Goal: Submit feedback/report problem: Leave review/rating

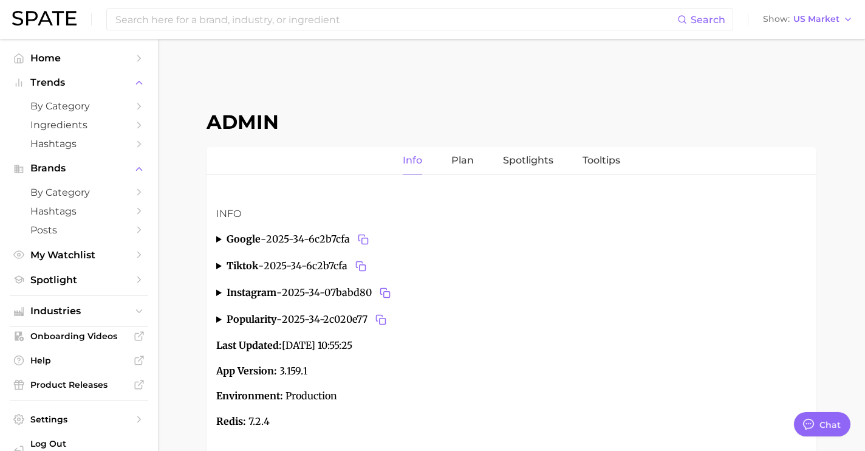
scroll to position [4567, 0]
click at [92, 197] on span "by Category" at bounding box center [78, 193] width 97 height 12
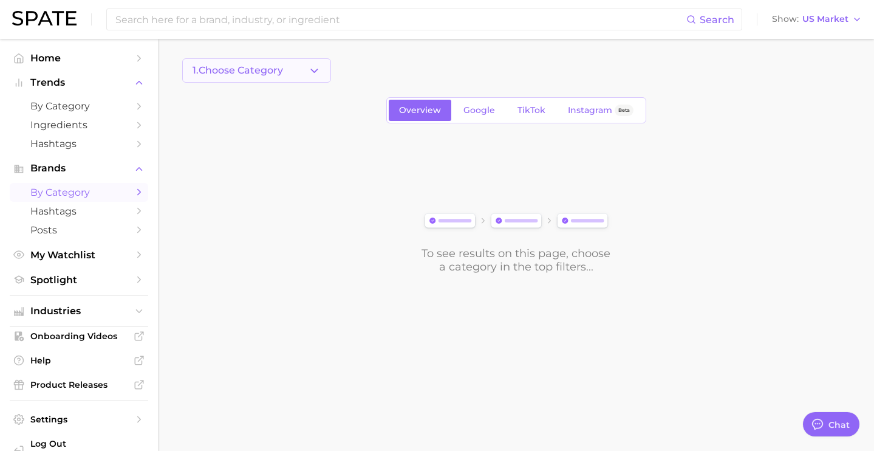
click at [251, 69] on span "1. Choose Category" at bounding box center [238, 70] width 91 height 11
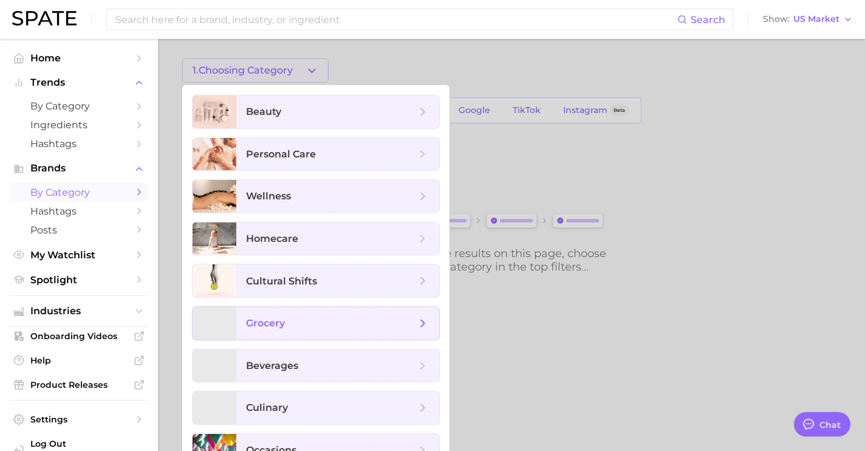
click at [302, 321] on span "grocery" at bounding box center [331, 323] width 170 height 13
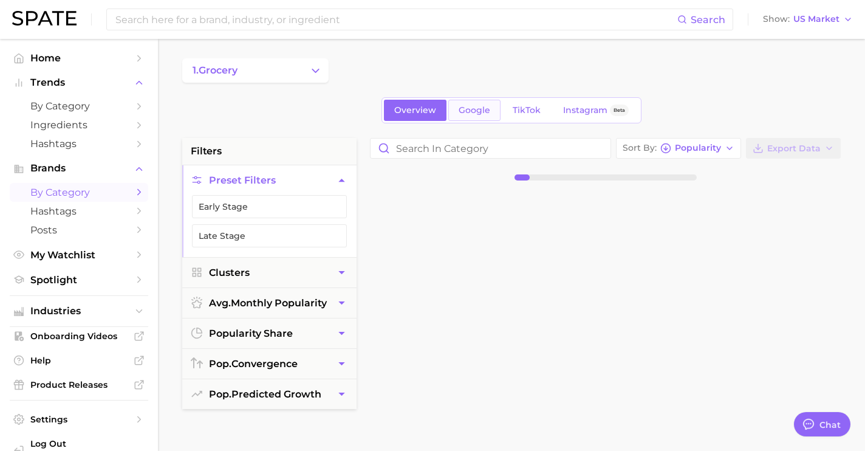
click at [484, 115] on link "Google" at bounding box center [474, 110] width 52 height 21
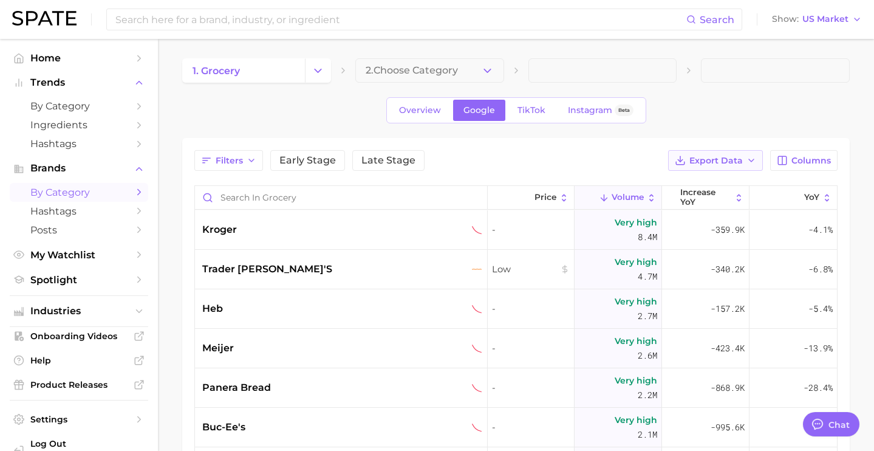
type textarea "x"
click at [308, 201] on input "Search in grocery" at bounding box center [338, 197] width 287 height 23
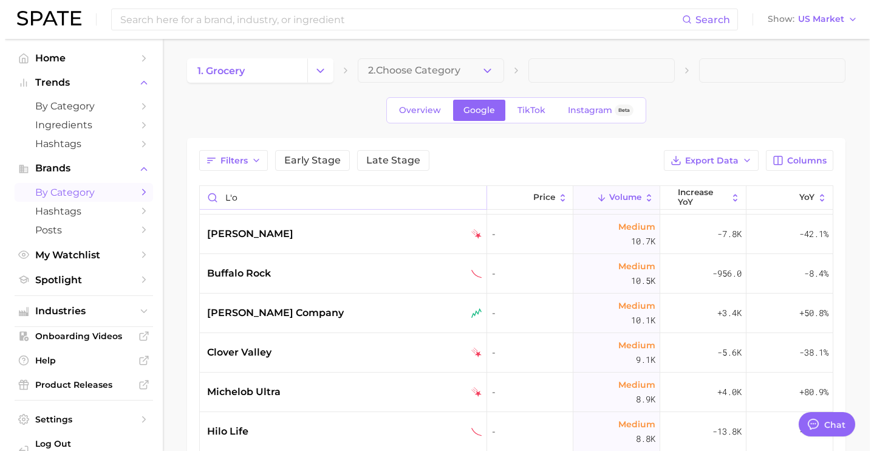
scroll to position [1642, 0]
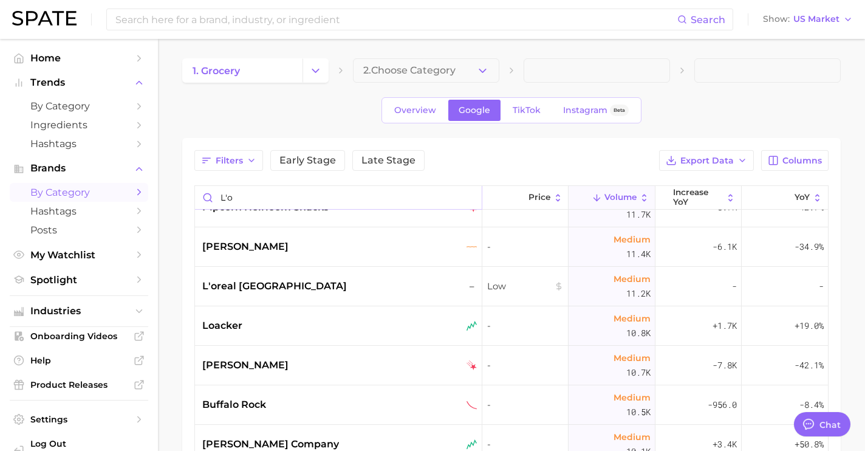
type input "L'o"
click at [373, 279] on div "l'oreal paris –" at bounding box center [339, 286] width 275 height 15
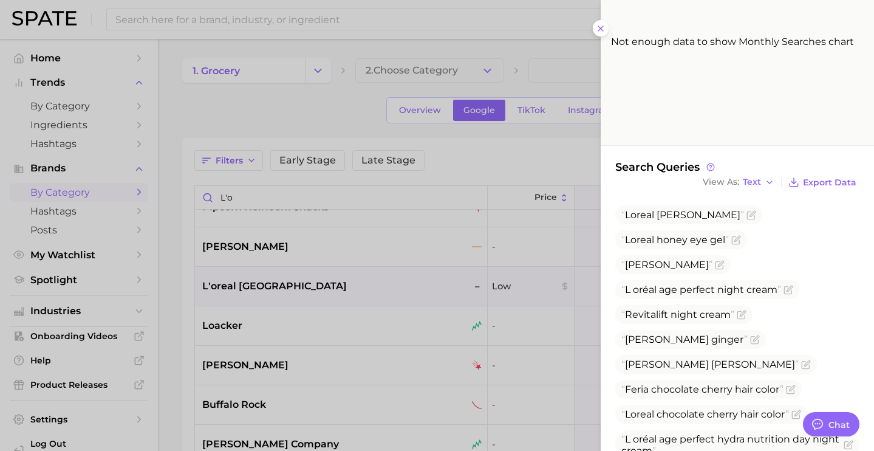
scroll to position [215, 0]
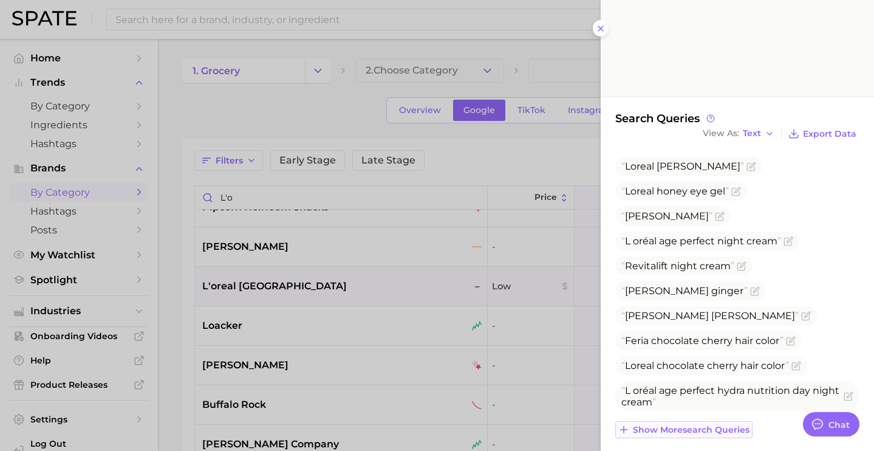
click at [720, 425] on span "Show more search queries" at bounding box center [691, 430] width 117 height 10
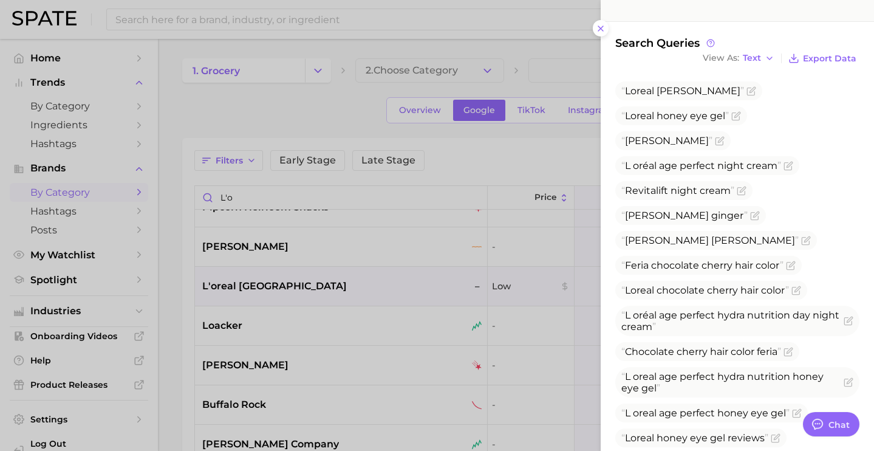
scroll to position [309, 0]
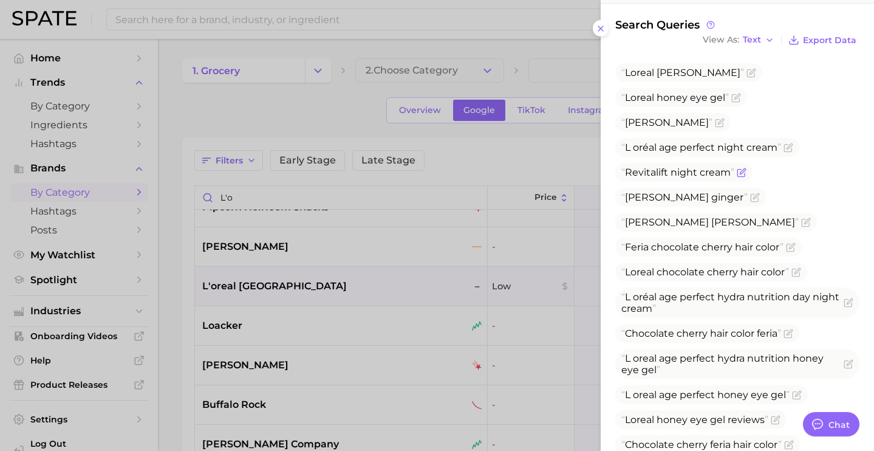
click at [742, 168] on icon "Flag as miscategorized or irrelevant" at bounding box center [742, 173] width 10 height 10
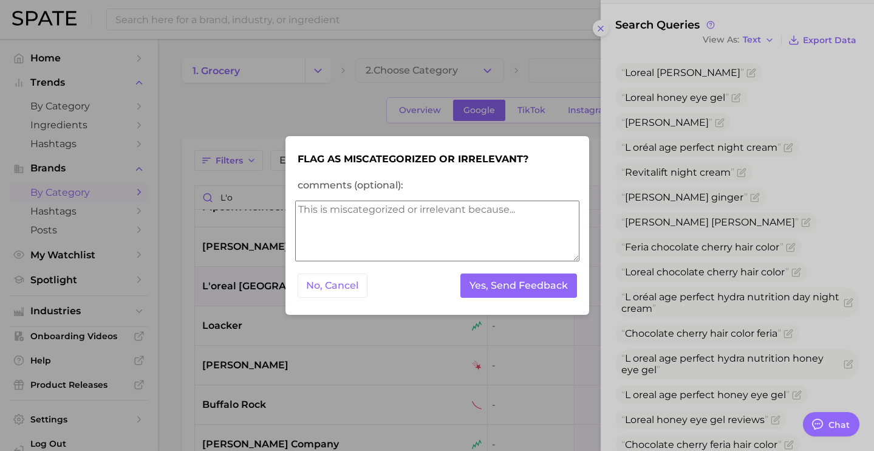
click at [507, 235] on textarea "comments (optional):" at bounding box center [437, 230] width 284 height 61
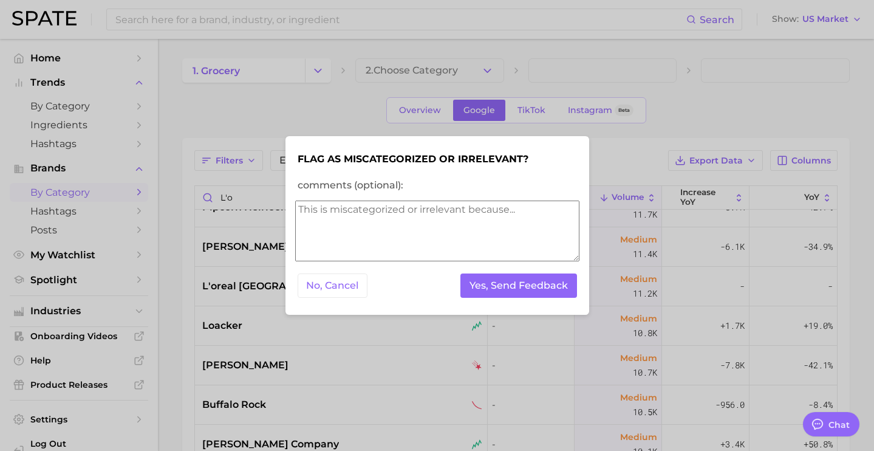
click at [507, 235] on textarea "comments (optional):" at bounding box center [437, 230] width 284 height 61
type textarea "appears in Grocery"
click at [557, 292] on button "Yes, Send Feedback" at bounding box center [519, 285] width 117 height 25
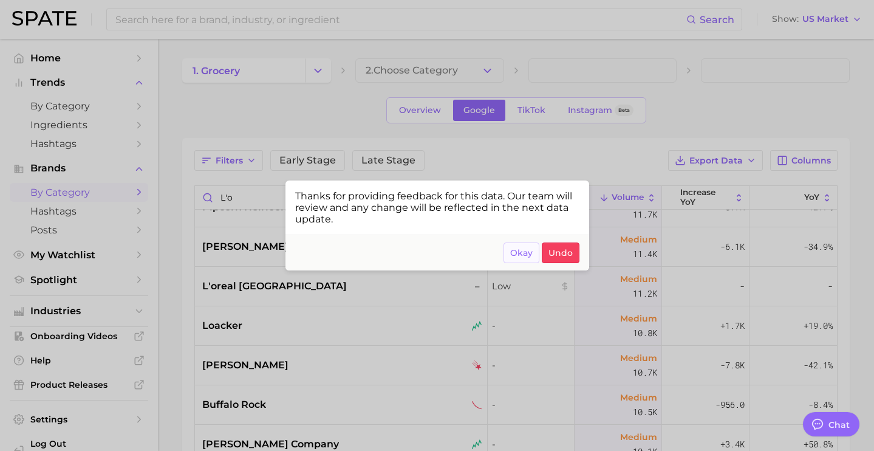
click at [521, 255] on span "Okay" at bounding box center [521, 253] width 22 height 10
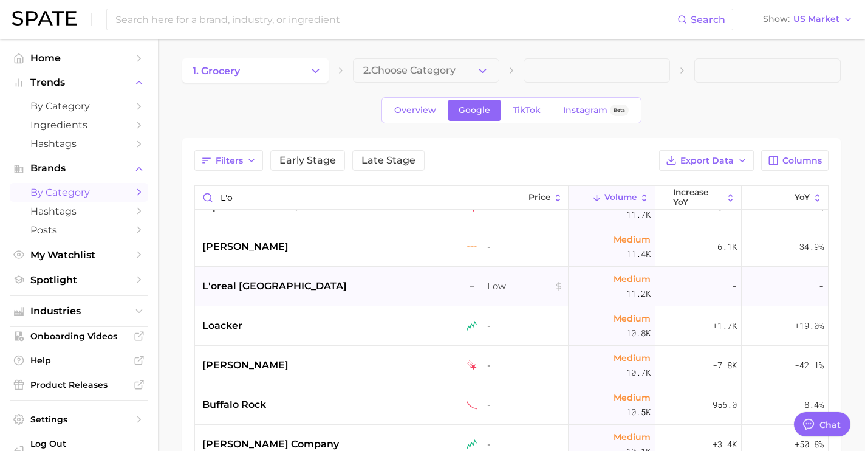
click at [299, 287] on div "l'oreal paris –" at bounding box center [339, 286] width 275 height 15
click at [299, 287] on body "Search Show US Market Home Trends by Category Ingredients Hashtags Brands by Ca…" at bounding box center [432, 225] width 865 height 451
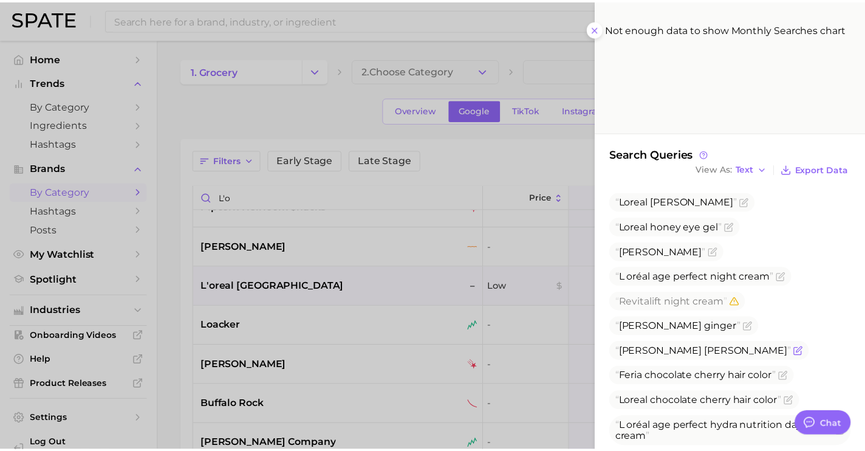
scroll to position [180, 0]
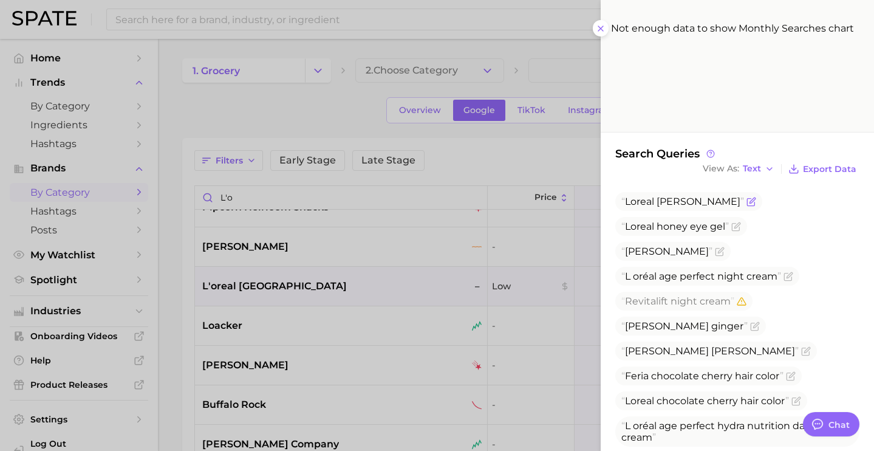
click at [756, 197] on icon "Flag as miscategorized or irrelevant" at bounding box center [752, 202] width 10 height 10
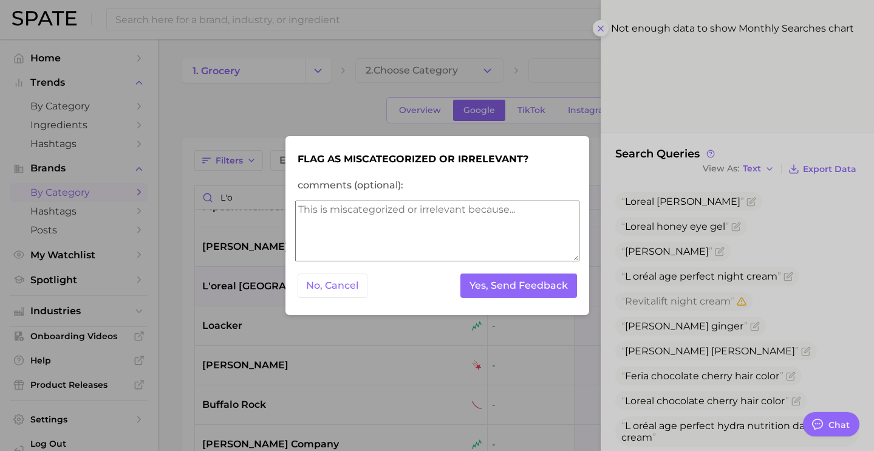
click at [482, 245] on textarea "comments (optional):" at bounding box center [437, 230] width 284 height 61
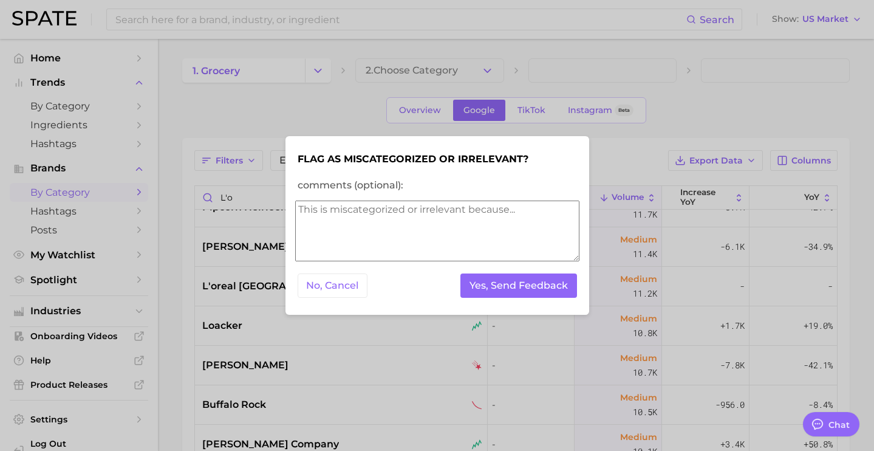
click at [482, 245] on textarea "comments (optional):" at bounding box center [437, 230] width 284 height 61
type textarea "appears in grocery"
click at [548, 290] on button "Yes, Send Feedback" at bounding box center [519, 285] width 117 height 25
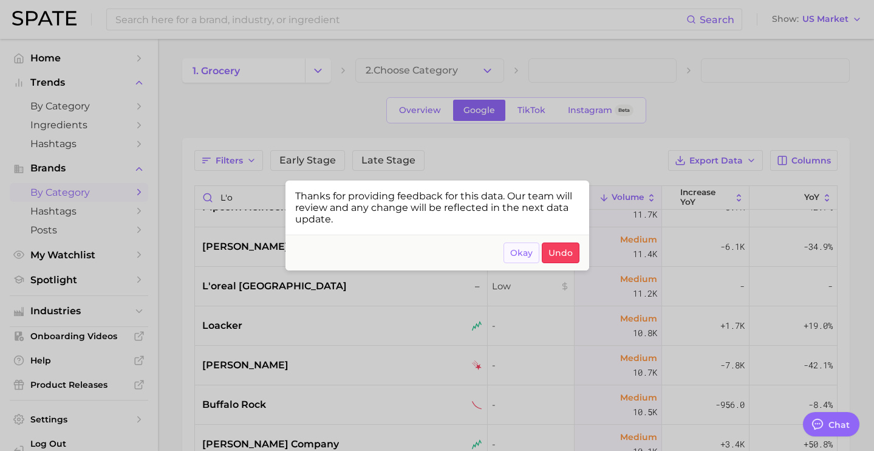
click at [521, 260] on button "Okay" at bounding box center [522, 252] width 36 height 21
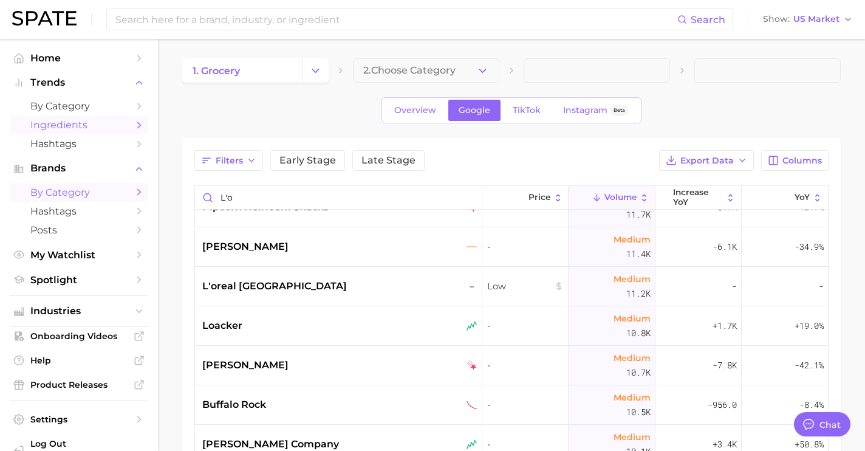
click at [122, 131] on link "Ingredients" at bounding box center [79, 124] width 139 height 19
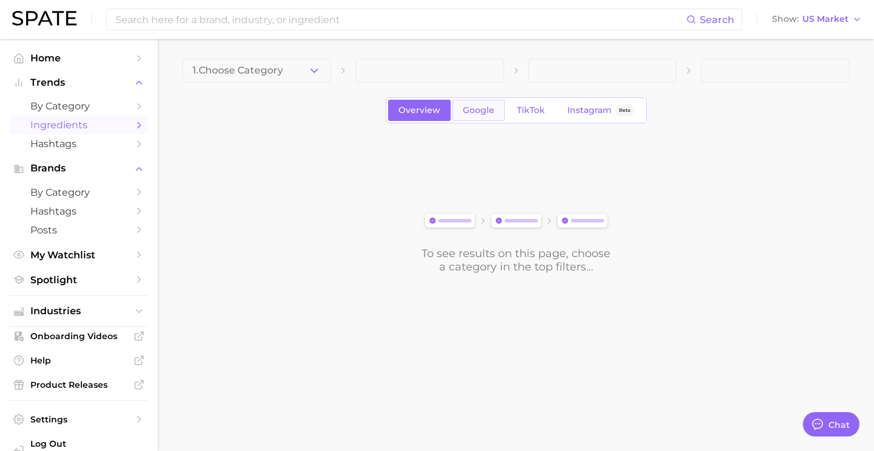
click at [456, 111] on link "Google" at bounding box center [479, 110] width 52 height 21
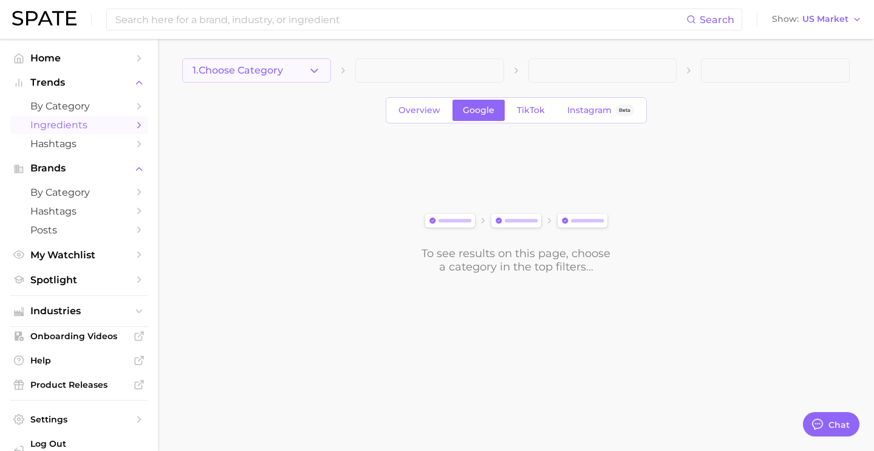
click at [202, 65] on span "1. Choose Category" at bounding box center [238, 70] width 91 height 11
click at [202, 83] on div at bounding box center [256, 83] width 149 height 0
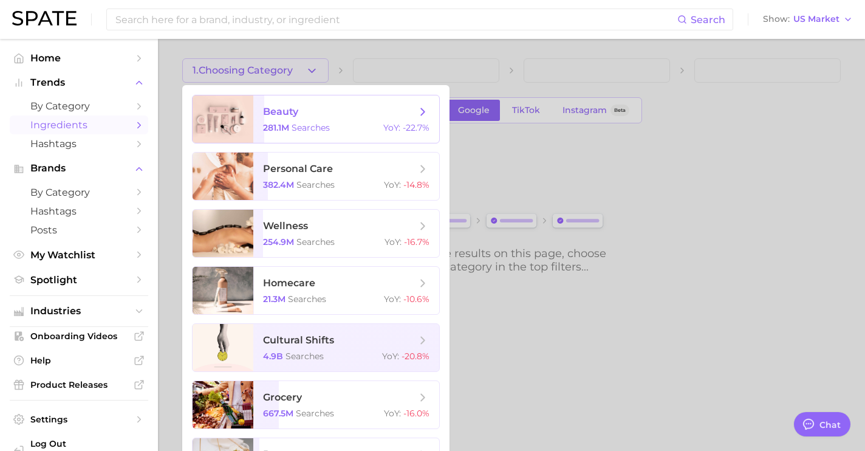
click at [205, 114] on div at bounding box center [223, 118] width 61 height 47
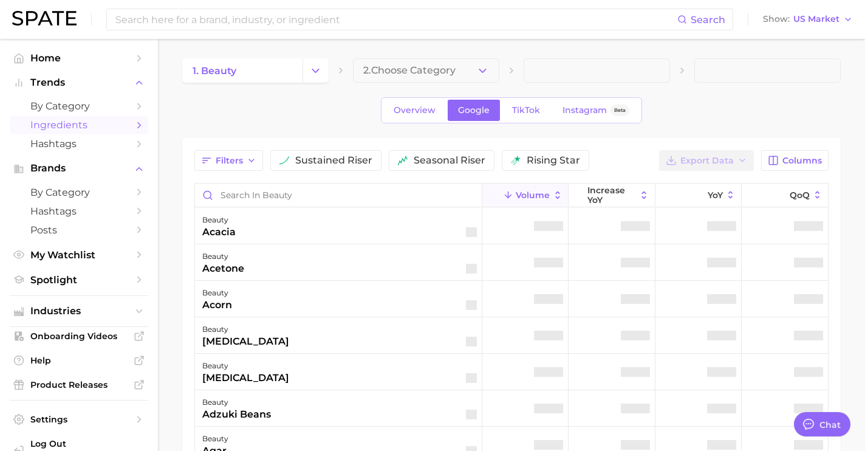
click at [382, 52] on main "1. beauty 2. Choose Category Overview Google TikTok Instagram Beta Filters sust…" at bounding box center [511, 373] width 707 height 668
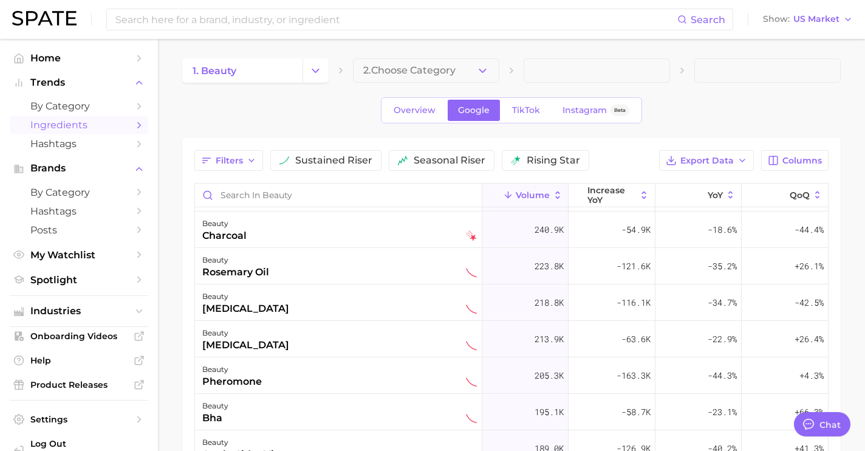
scroll to position [708, 0]
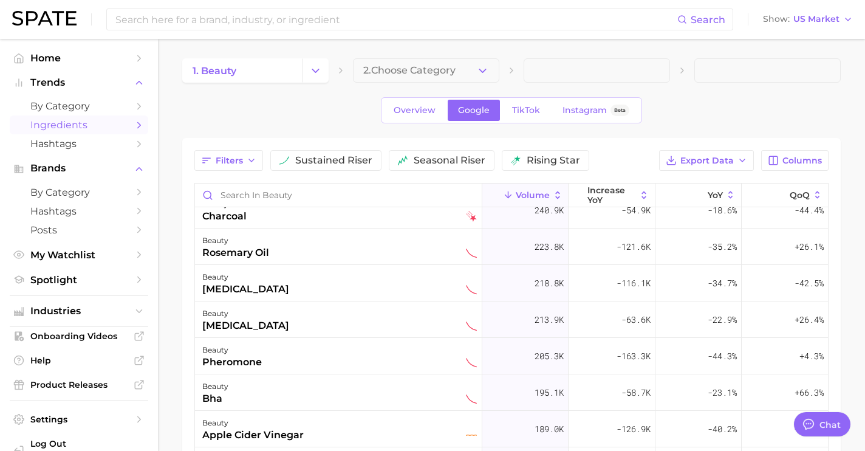
click at [707, 171] on div "Filters sustained riser seasonal riser rising star Export Data Columns Volume i…" at bounding box center [511, 392] width 634 height 484
click at [707, 154] on button "Export Data" at bounding box center [706, 160] width 95 height 21
click at [691, 207] on span "Time Series CSV" at bounding box center [676, 205] width 71 height 10
click at [693, 158] on span "Export Data" at bounding box center [706, 161] width 53 height 10
click at [688, 182] on span "Table Data CSV" at bounding box center [674, 183] width 67 height 10
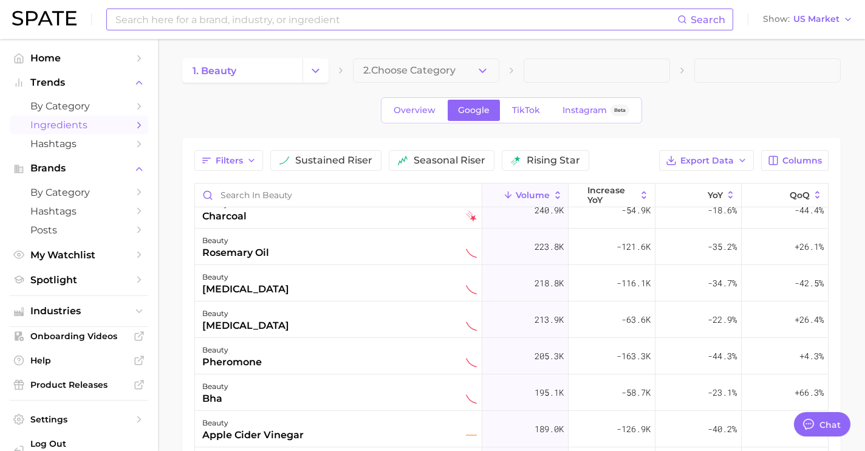
click at [174, 20] on input at bounding box center [395, 19] width 563 height 21
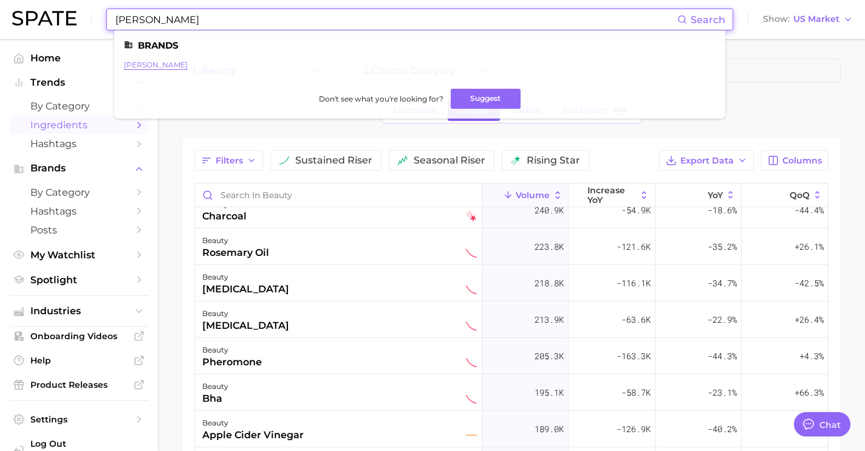
type input "[PERSON_NAME]"
click at [155, 66] on link "[PERSON_NAME]" at bounding box center [156, 64] width 64 height 9
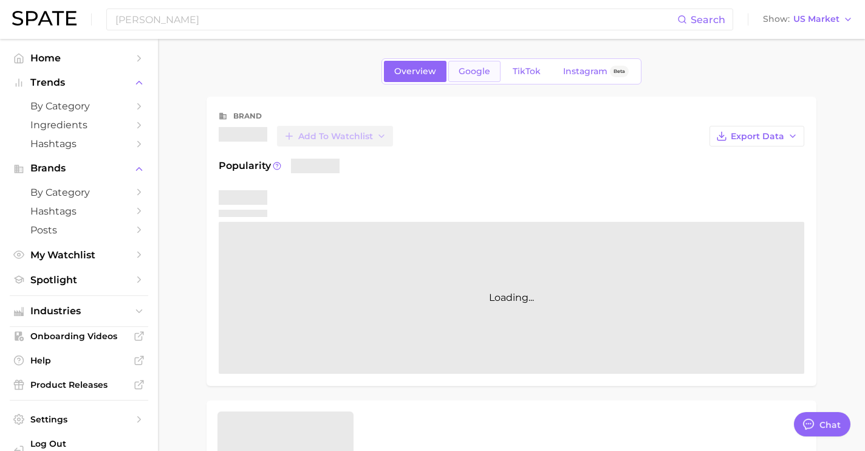
click at [483, 73] on span "Google" at bounding box center [475, 71] width 32 height 10
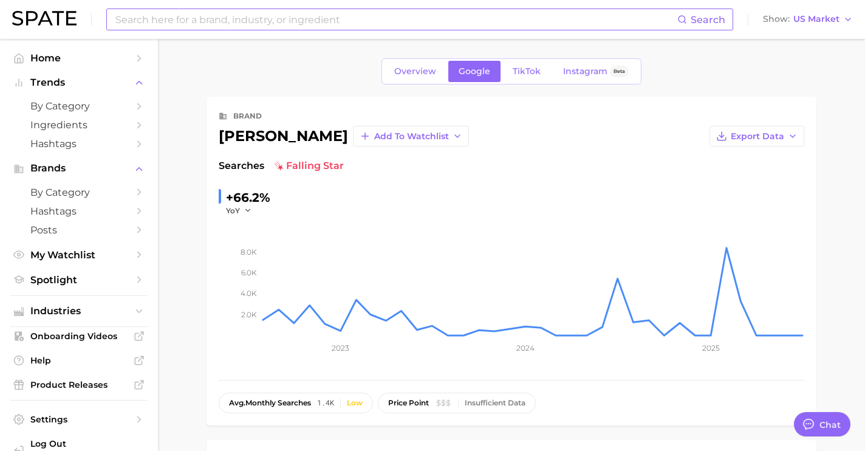
click at [298, 27] on input at bounding box center [395, 19] width 563 height 21
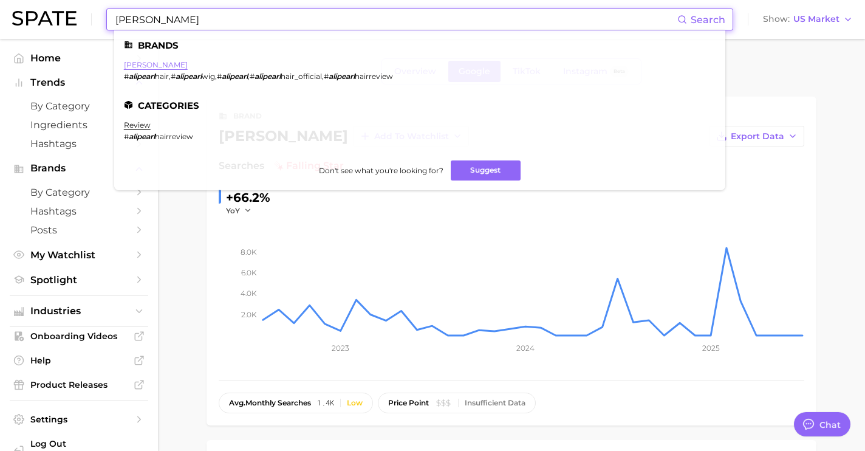
type input "[PERSON_NAME]"
click at [134, 67] on link "[PERSON_NAME]" at bounding box center [156, 64] width 64 height 9
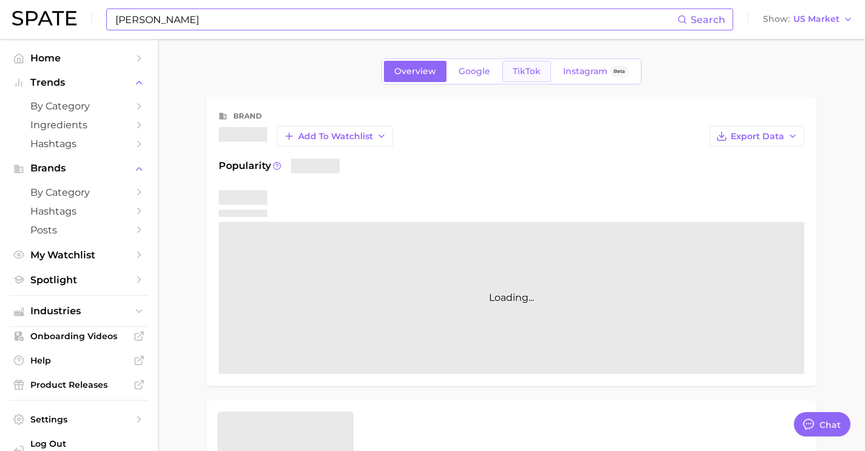
click at [531, 74] on span "TikTok" at bounding box center [527, 71] width 28 height 10
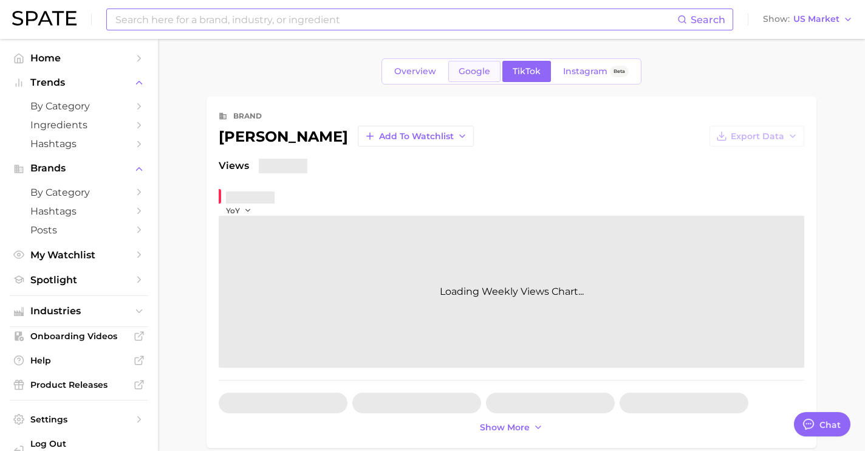
click at [479, 75] on span "Google" at bounding box center [475, 71] width 32 height 10
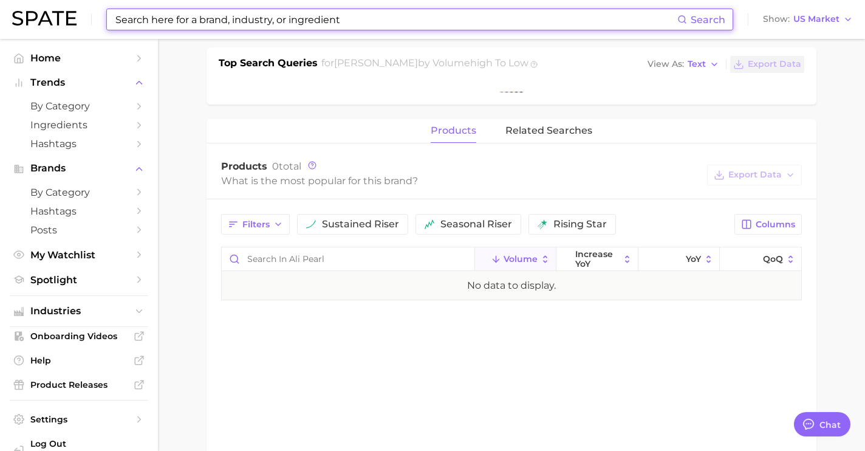
scroll to position [396, 0]
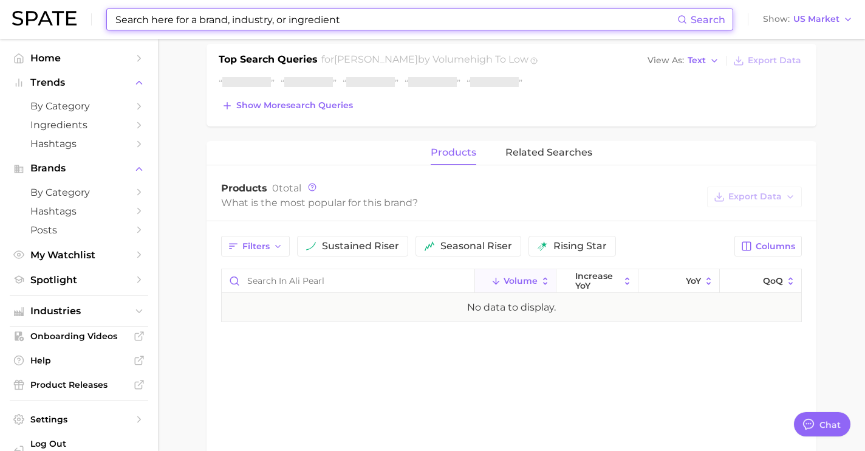
click at [294, 113] on button "Show more search queries" at bounding box center [287, 105] width 137 height 17
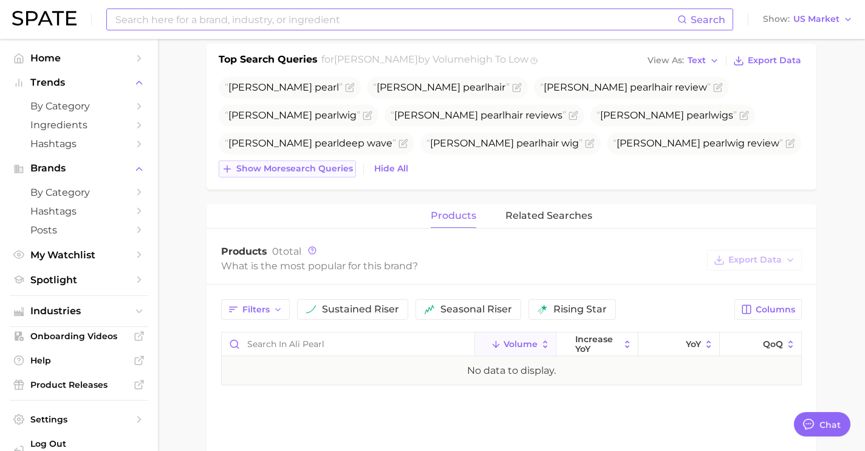
click at [330, 162] on button "Show more search queries" at bounding box center [287, 168] width 137 height 17
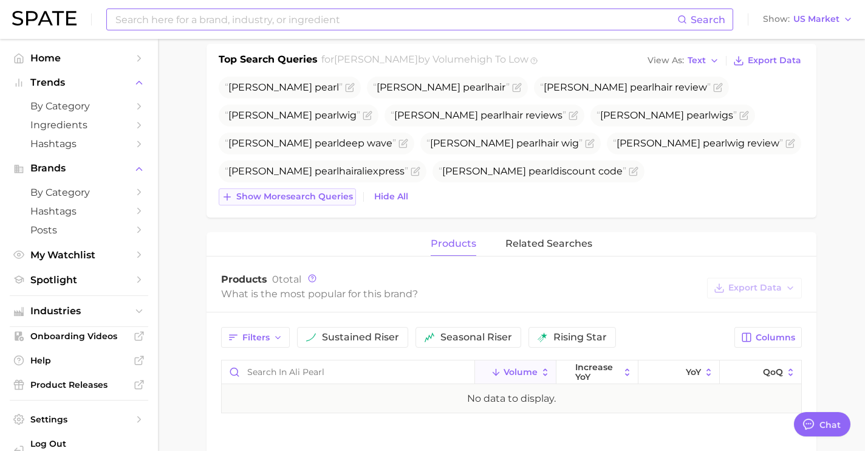
click at [351, 204] on button "Show more search queries" at bounding box center [287, 196] width 137 height 17
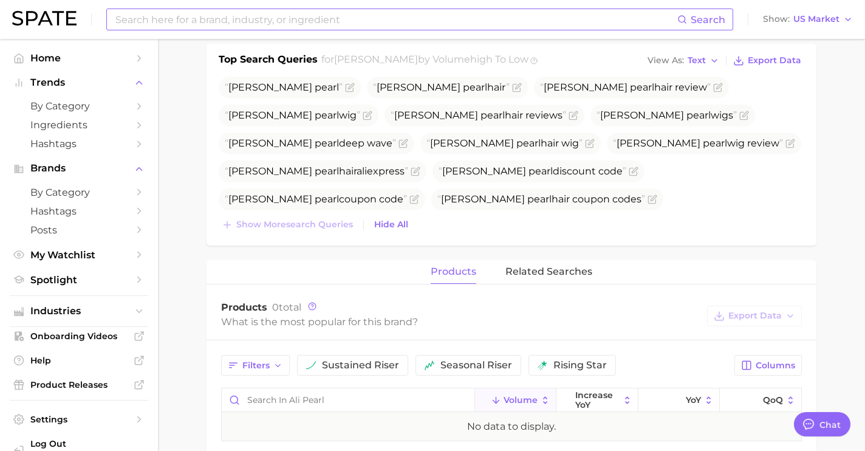
scroll to position [368, 0]
click at [617, 251] on icon "Flag as miscategorized or irrelevant" at bounding box center [619, 253] width 5 height 5
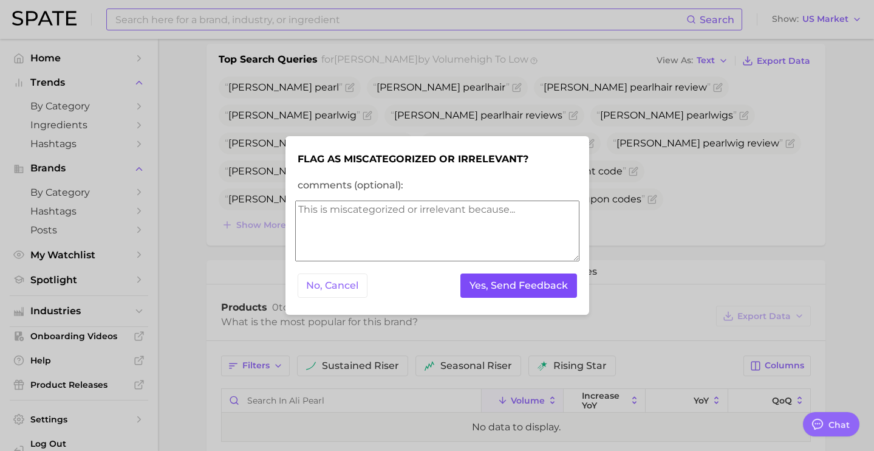
click at [522, 295] on button "Yes, Send Feedback" at bounding box center [519, 285] width 117 height 25
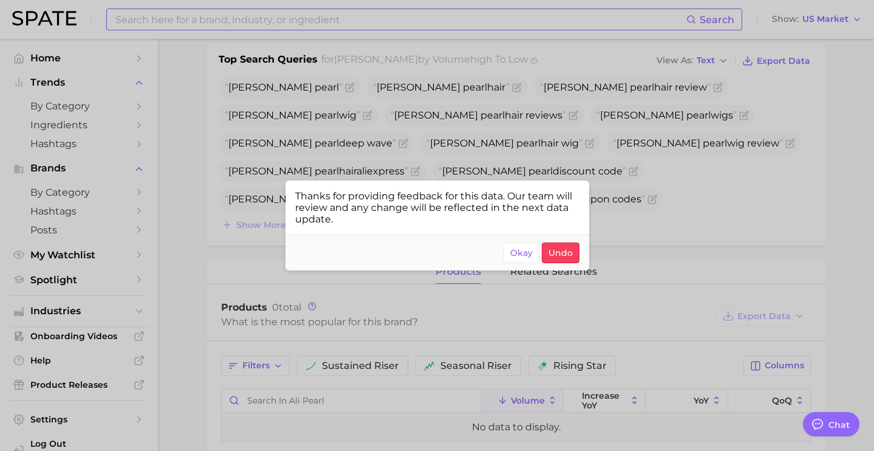
click at [637, 188] on div at bounding box center [437, 225] width 874 height 451
